Goal: Find specific page/section: Find specific page/section

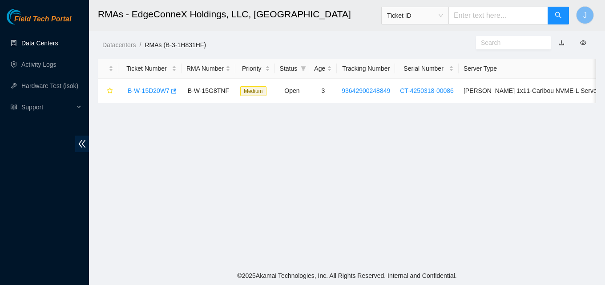
click at [53, 43] on link "Data Centers" at bounding box center [39, 43] width 37 height 7
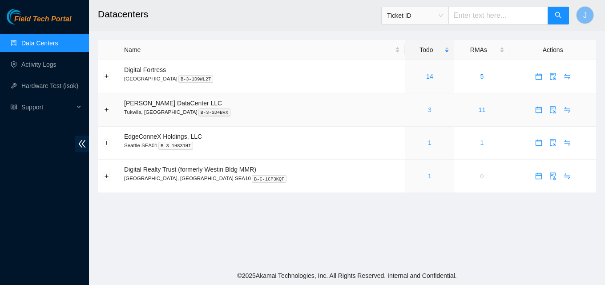
click at [428, 112] on link "3" at bounding box center [430, 109] width 4 height 7
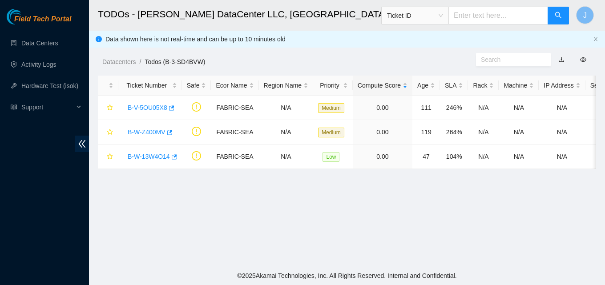
click at [0, 243] on div "Field Tech Portal Data Centers Activity Logs Hardware Test (isok) Support" at bounding box center [44, 147] width 89 height 276
